Goal: Navigation & Orientation: Find specific page/section

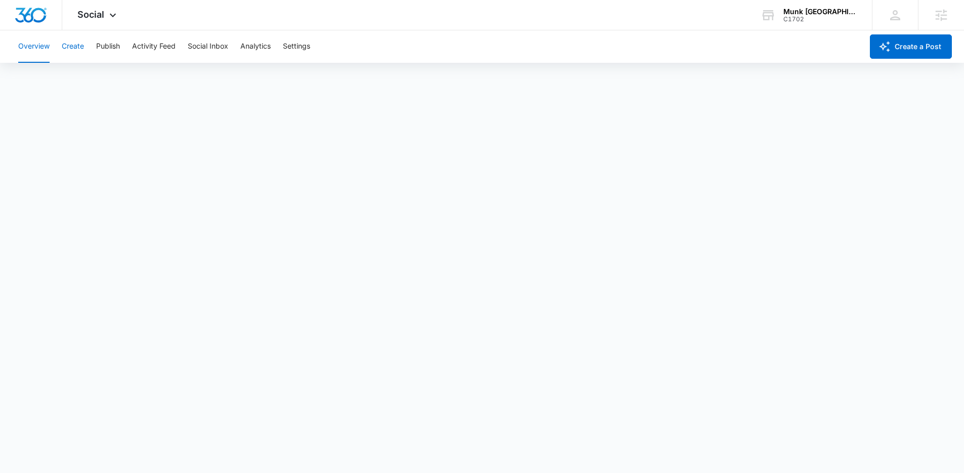
drag, startPoint x: 79, startPoint y: 46, endPoint x: 83, endPoint y: 51, distance: 6.3
click at [79, 46] on button "Create" at bounding box center [73, 46] width 22 height 32
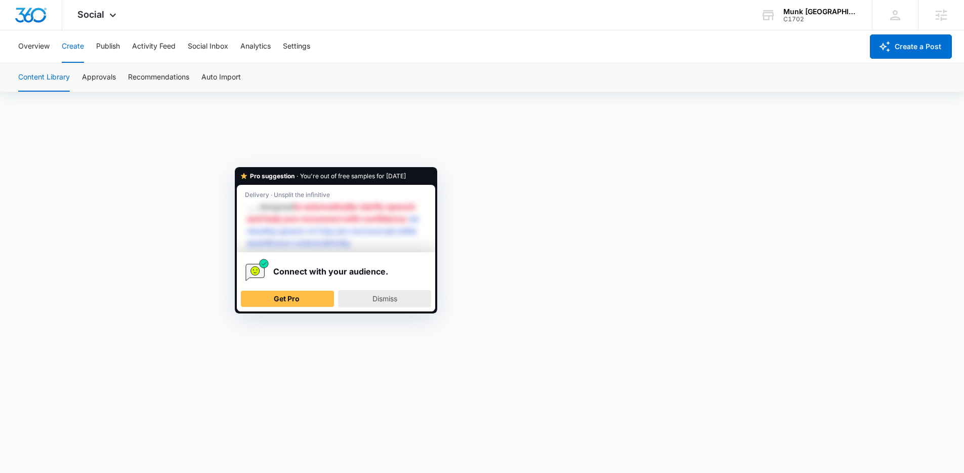
click at [394, 297] on span "Dismiss" at bounding box center [385, 298] width 25 height 9
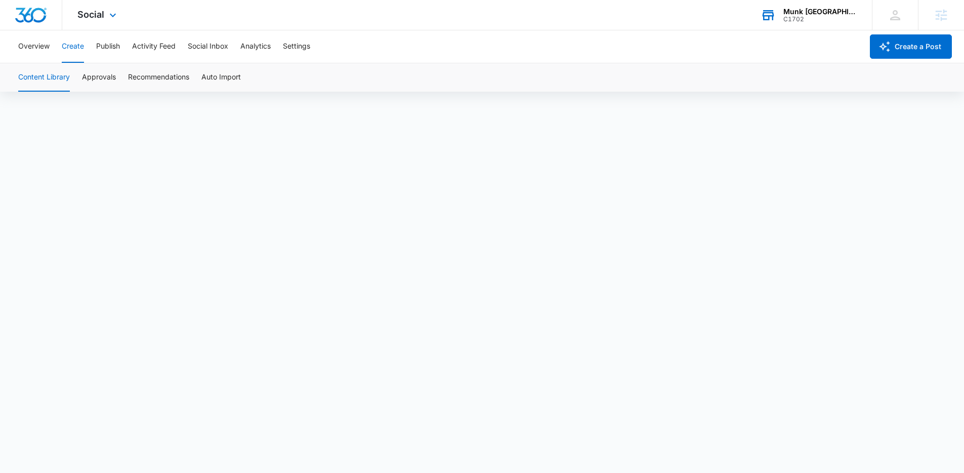
scroll to position [7, 0]
drag, startPoint x: 110, startPoint y: 47, endPoint x: 374, endPoint y: 51, distance: 263.8
click at [110, 47] on button "Publish" at bounding box center [108, 46] width 24 height 32
click at [91, 19] on span "Social" at bounding box center [90, 14] width 27 height 11
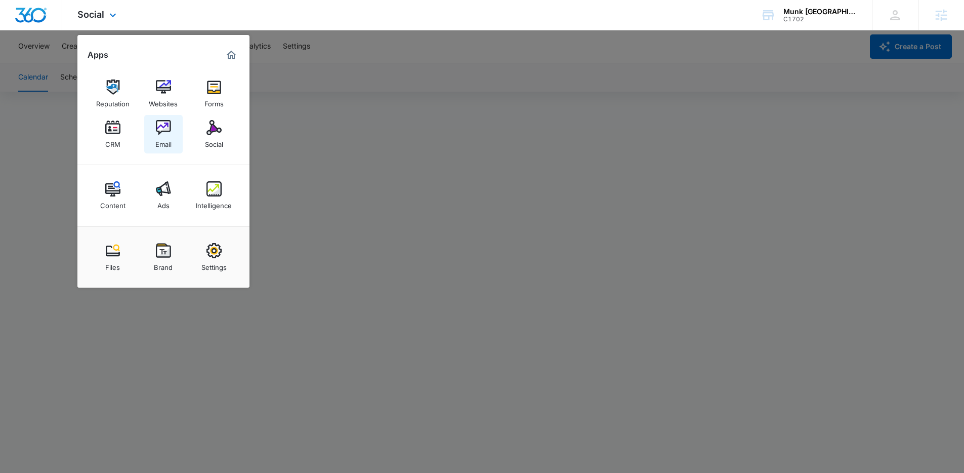
click at [165, 132] on img at bounding box center [163, 127] width 15 height 15
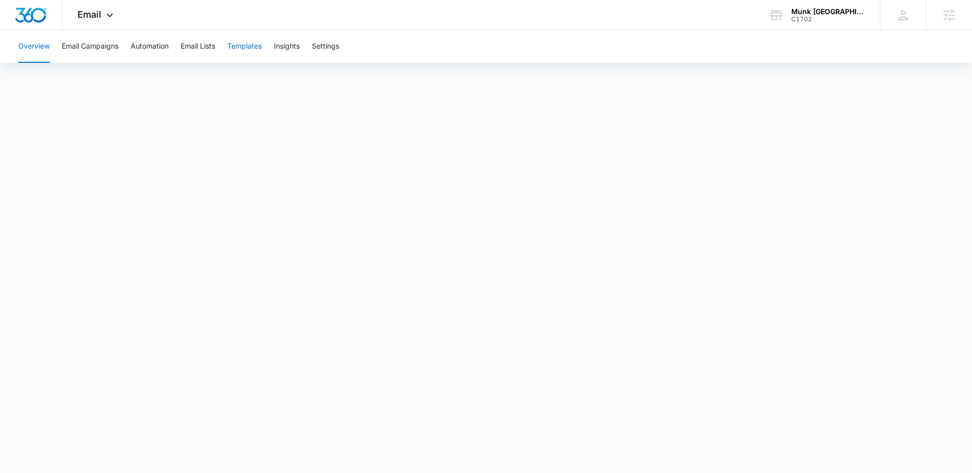
click at [247, 44] on button "Templates" at bounding box center [244, 46] width 34 height 32
click at [31, 51] on button "Overview" at bounding box center [33, 46] width 31 height 32
click at [253, 47] on button "Templates" at bounding box center [244, 46] width 34 height 32
click at [479, 204] on span "services" at bounding box center [474, 204] width 31 height 13
